Goal: Use online tool/utility: Utilize a website feature to perform a specific function

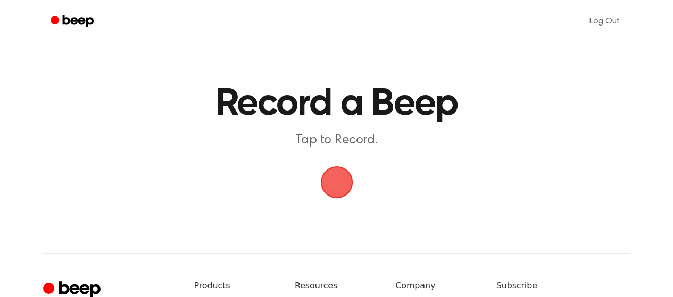
click at [331, 185] on span "button" at bounding box center [336, 182] width 45 height 45
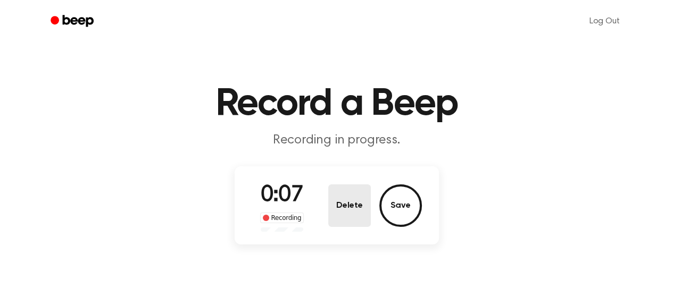
click at [356, 198] on button "Delete" at bounding box center [349, 206] width 43 height 43
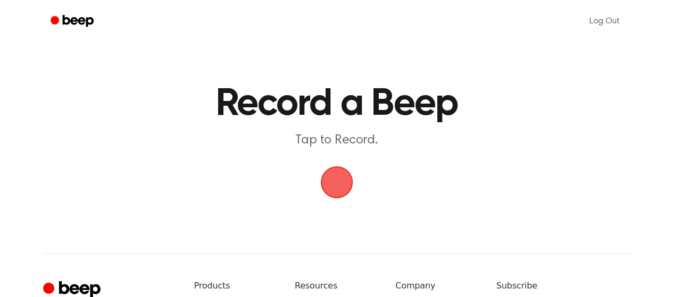
click at [339, 180] on span "button" at bounding box center [337, 183] width 60 height 60
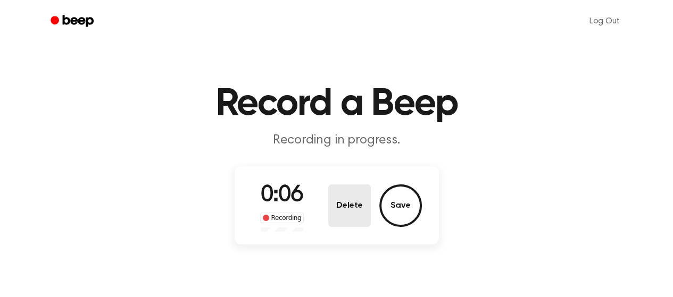
click at [350, 198] on button "Delete" at bounding box center [349, 206] width 43 height 43
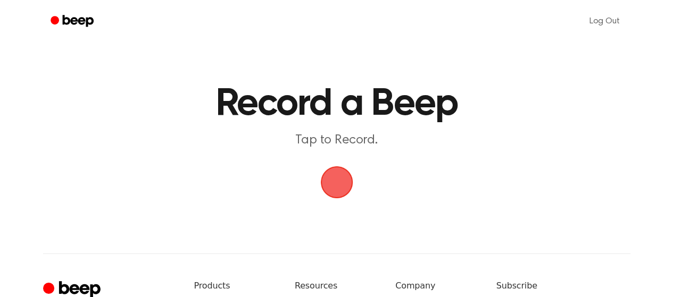
click at [330, 187] on span "button" at bounding box center [337, 183] width 60 height 60
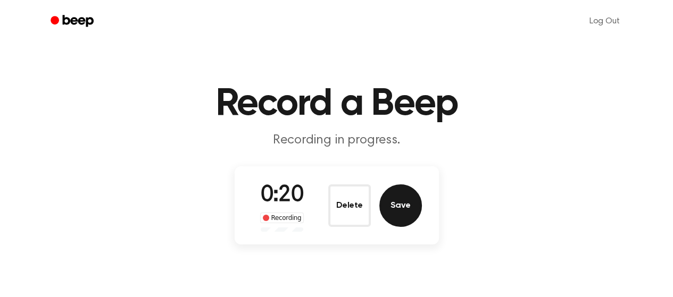
click at [398, 198] on button "Save" at bounding box center [400, 206] width 43 height 43
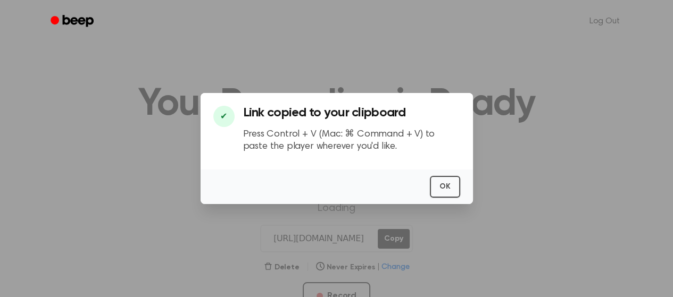
click at [461, 188] on div "OK" at bounding box center [337, 187] width 272 height 35
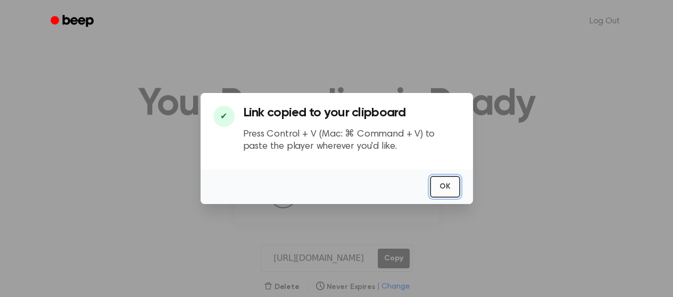
click at [442, 190] on button "OK" at bounding box center [445, 187] width 30 height 22
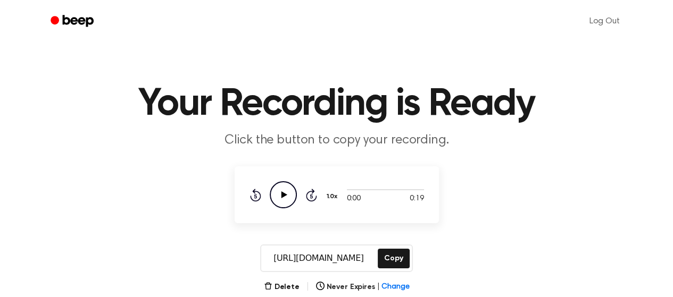
scroll to position [77, 0]
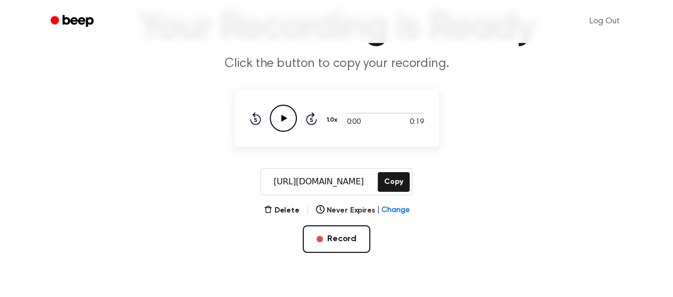
click at [288, 112] on icon "Play Audio" at bounding box center [283, 118] width 27 height 27
click at [287, 205] on button "Delete" at bounding box center [282, 210] width 36 height 11
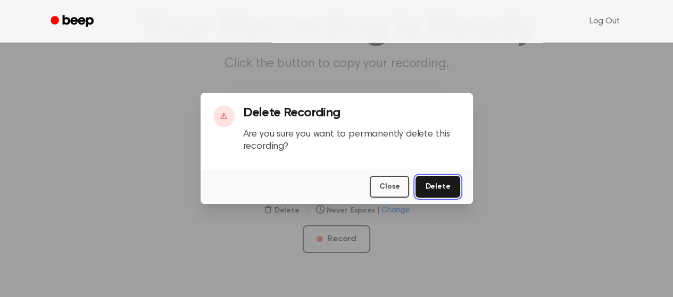
click at [429, 193] on button "Delete" at bounding box center [438, 187] width 44 height 22
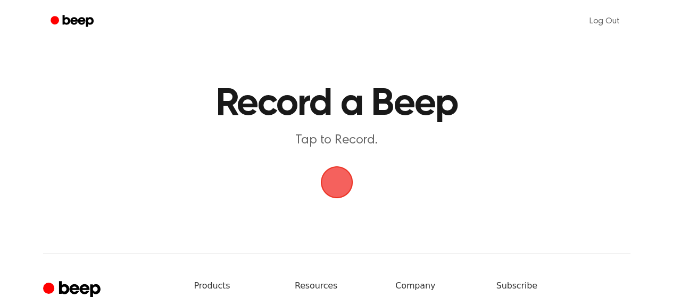
click at [335, 183] on span "button" at bounding box center [337, 183] width 30 height 30
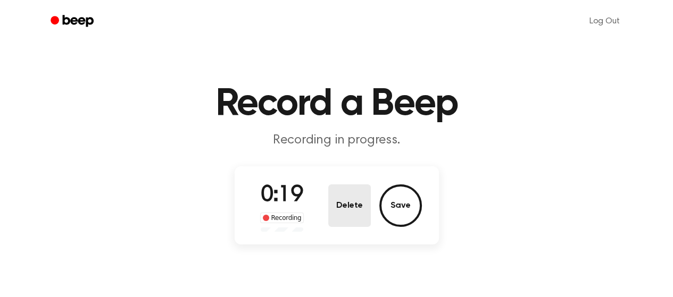
click at [349, 195] on button "Delete" at bounding box center [349, 206] width 43 height 43
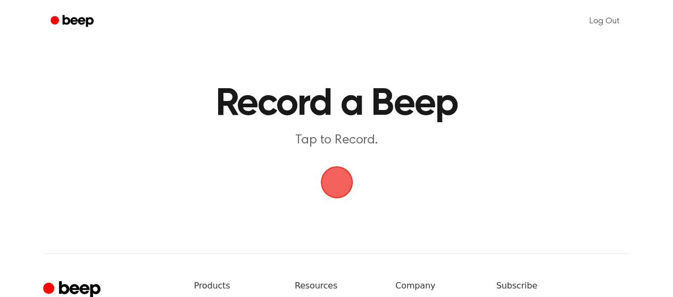
click at [344, 188] on span "button" at bounding box center [337, 183] width 30 height 30
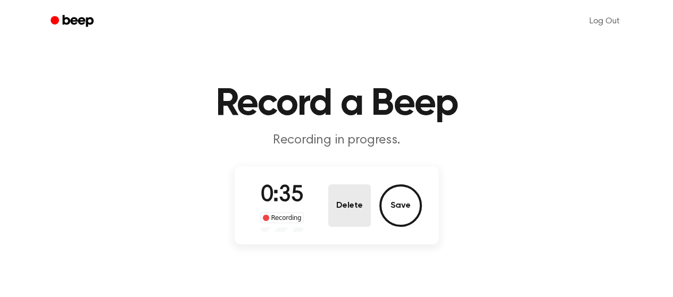
click at [356, 219] on button "Delete" at bounding box center [349, 206] width 43 height 43
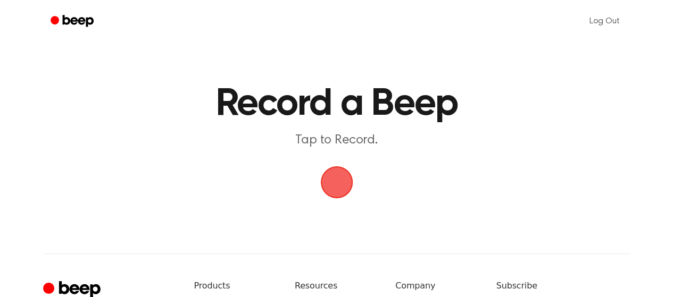
click at [347, 175] on span "button" at bounding box center [336, 183] width 32 height 32
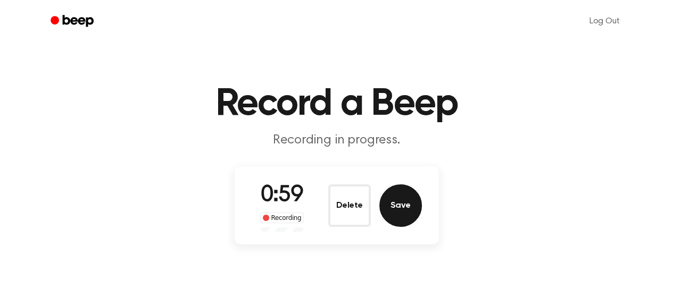
click at [395, 200] on button "Save" at bounding box center [400, 206] width 43 height 43
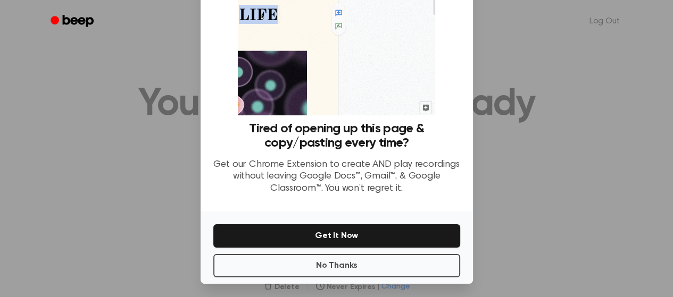
scroll to position [89, 0]
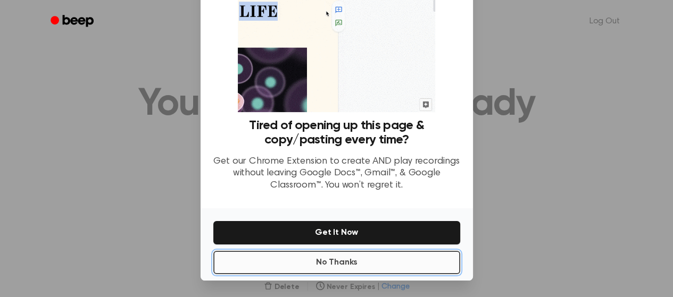
click at [360, 264] on button "No Thanks" at bounding box center [336, 262] width 247 height 23
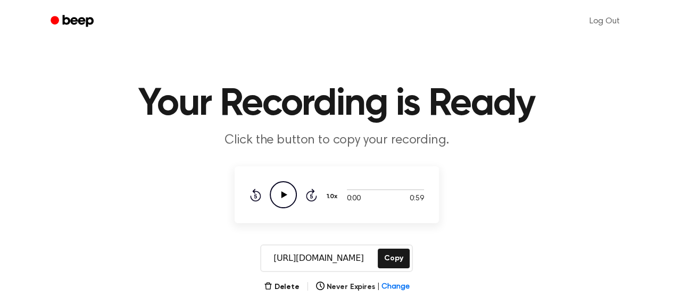
click at [281, 193] on icon at bounding box center [284, 195] width 6 height 7
click at [393, 256] on button "Copy" at bounding box center [393, 259] width 31 height 20
